Goal: Navigation & Orientation: Find specific page/section

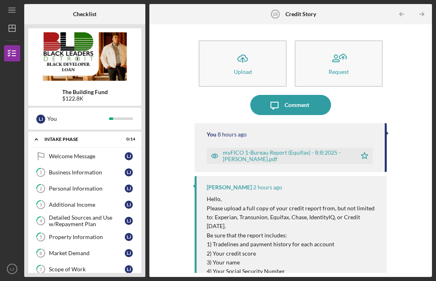
scroll to position [205, 0]
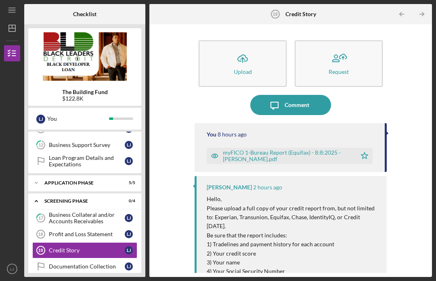
click at [98, 231] on div "Profit and Loss Statement" at bounding box center [87, 234] width 76 height 6
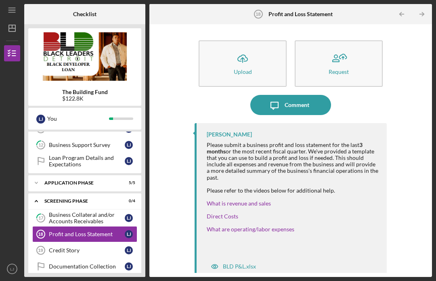
click at [80, 247] on div "Credit Story" at bounding box center [87, 250] width 76 height 6
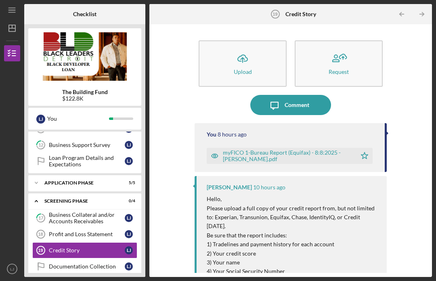
click at [91, 231] on div "Profit and Loss Statement" at bounding box center [87, 234] width 76 height 6
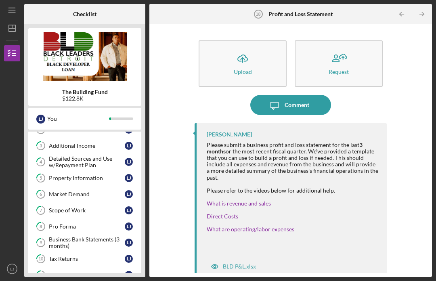
scroll to position [191, 0]
